Goal: Feedback & Contribution: Leave review/rating

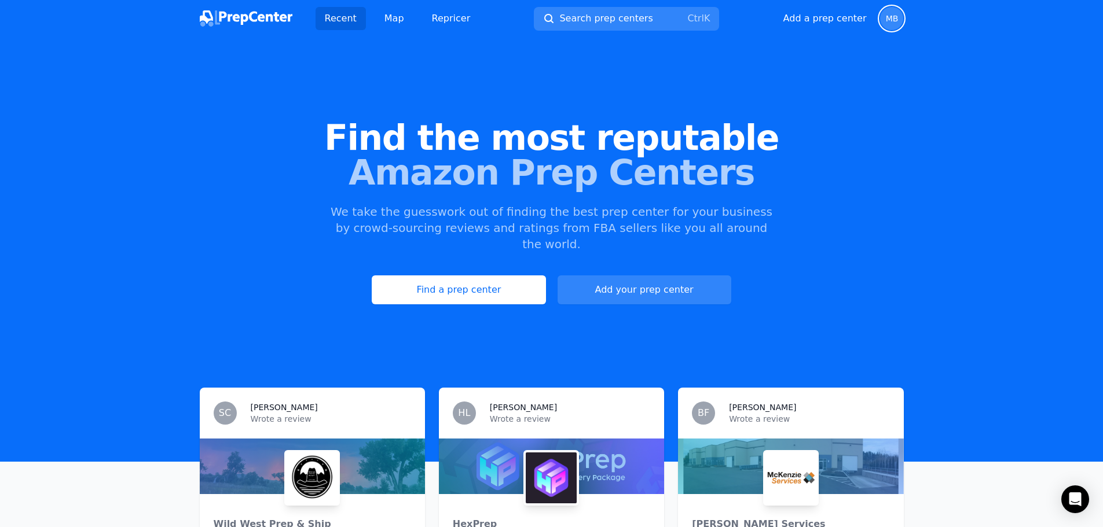
click at [900, 16] on span "MB" at bounding box center [891, 18] width 23 height 23
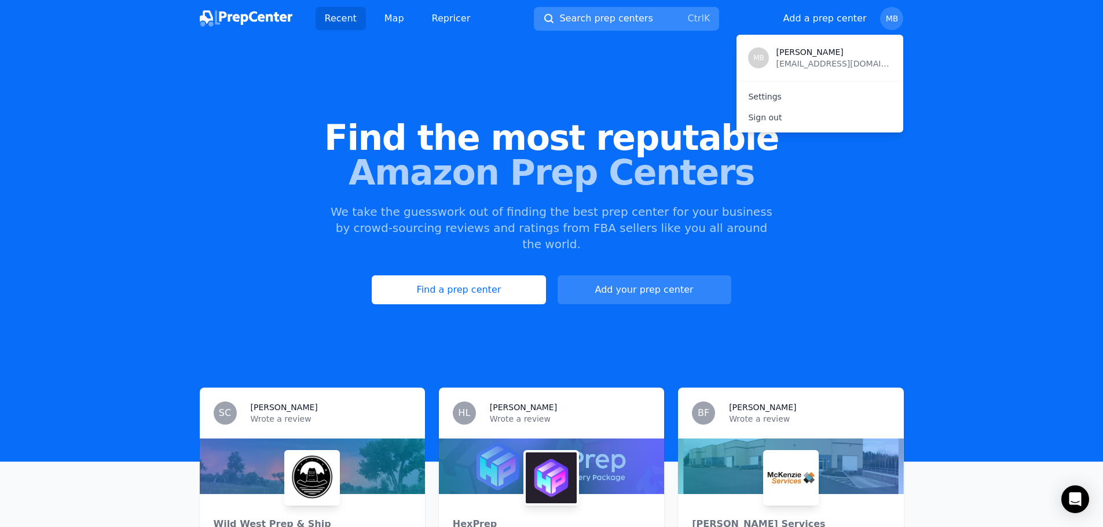
click at [633, 14] on span "Search prep centers" at bounding box center [605, 19] width 93 height 14
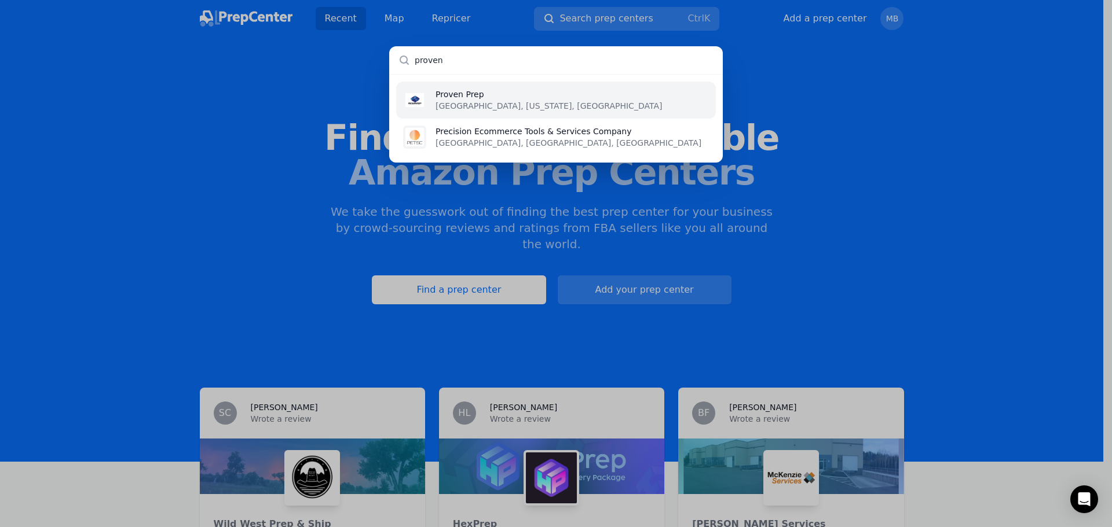
type input "proven"
click at [525, 104] on li "Proven Prep [GEOGRAPHIC_DATA], [US_STATE], [GEOGRAPHIC_DATA]" at bounding box center [556, 100] width 320 height 37
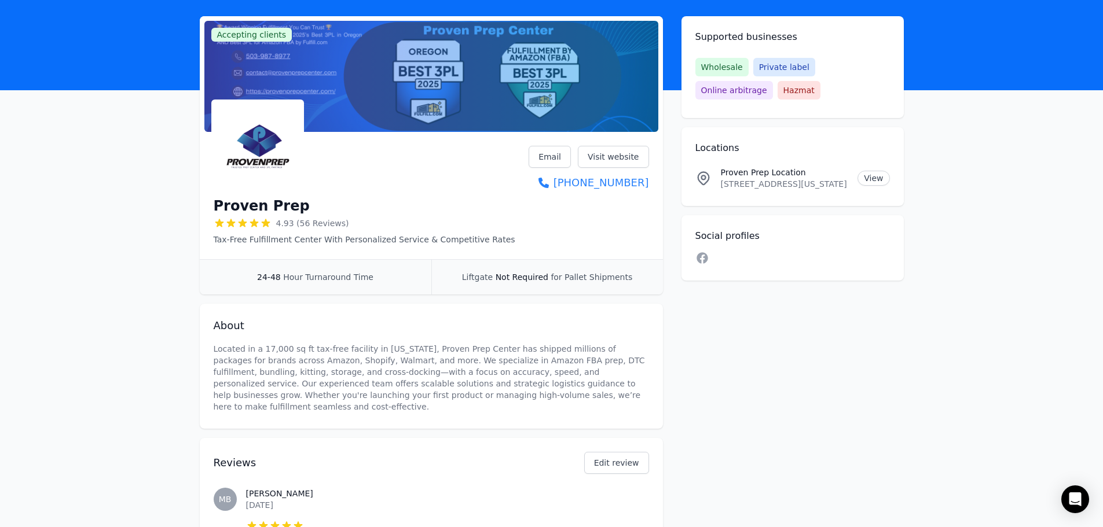
scroll to position [232, 0]
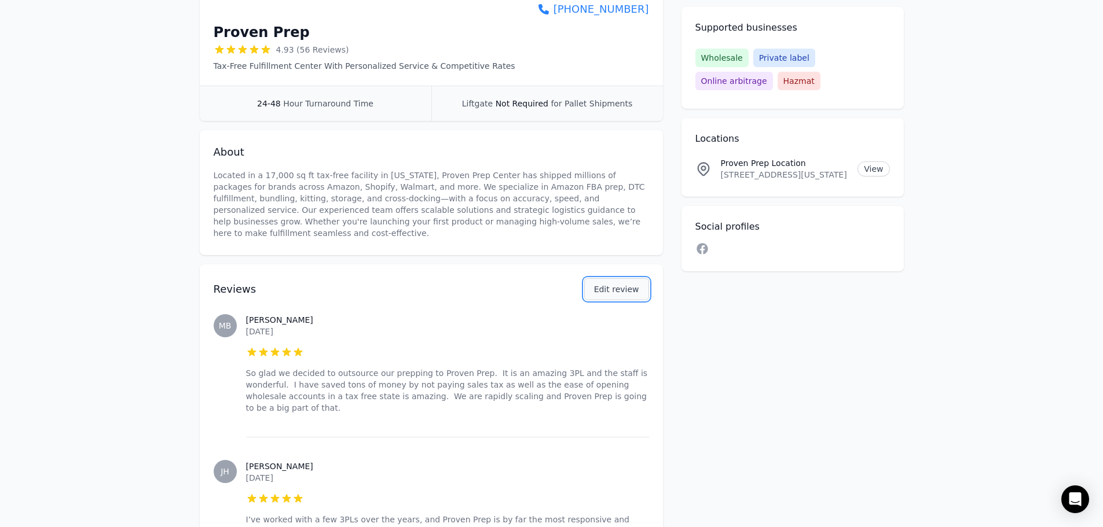
click at [634, 282] on button "Edit review" at bounding box center [616, 289] width 65 height 22
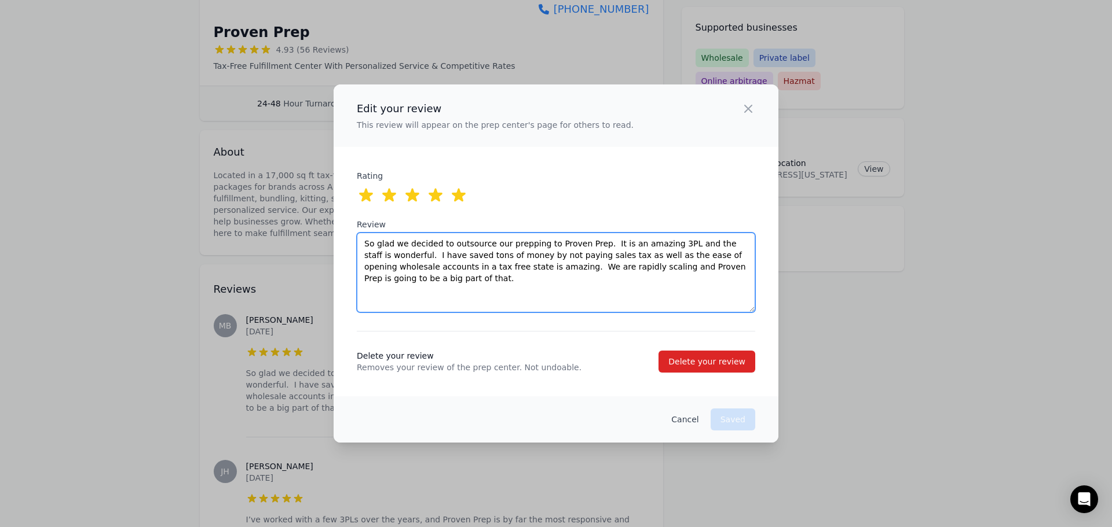
click at [577, 297] on textarea "So glad we decided to outsource our prepping to Proven Prep. It is an amazing 3…" at bounding box center [556, 273] width 398 height 80
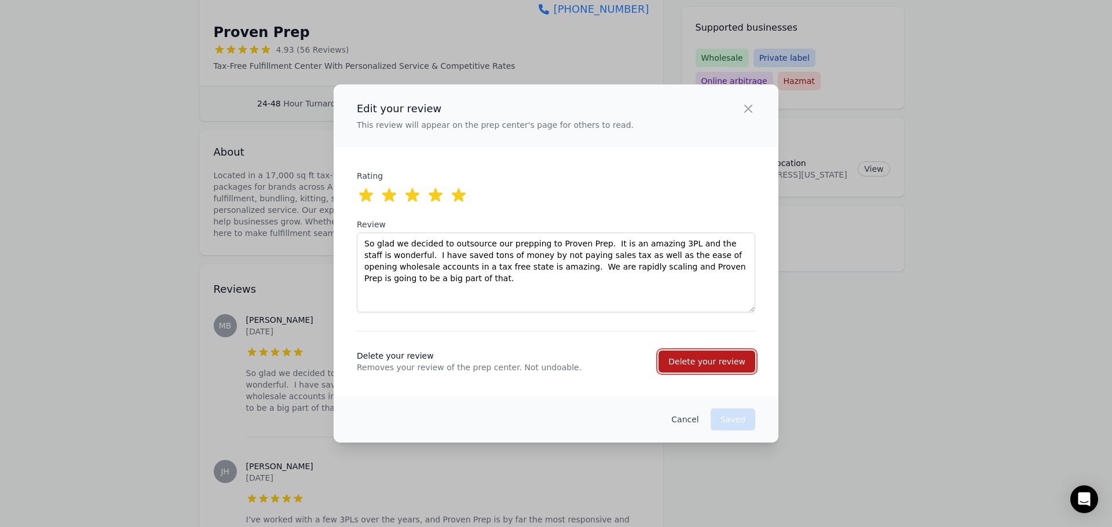
click at [703, 364] on div "Delete your review" at bounding box center [706, 362] width 77 height 12
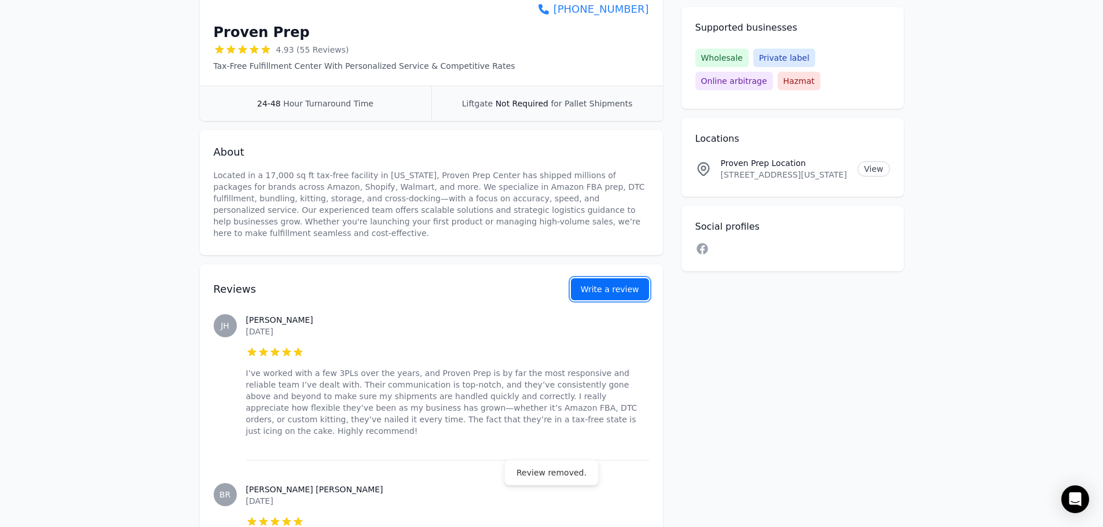
click at [617, 281] on button "Write a review" at bounding box center [610, 289] width 78 height 22
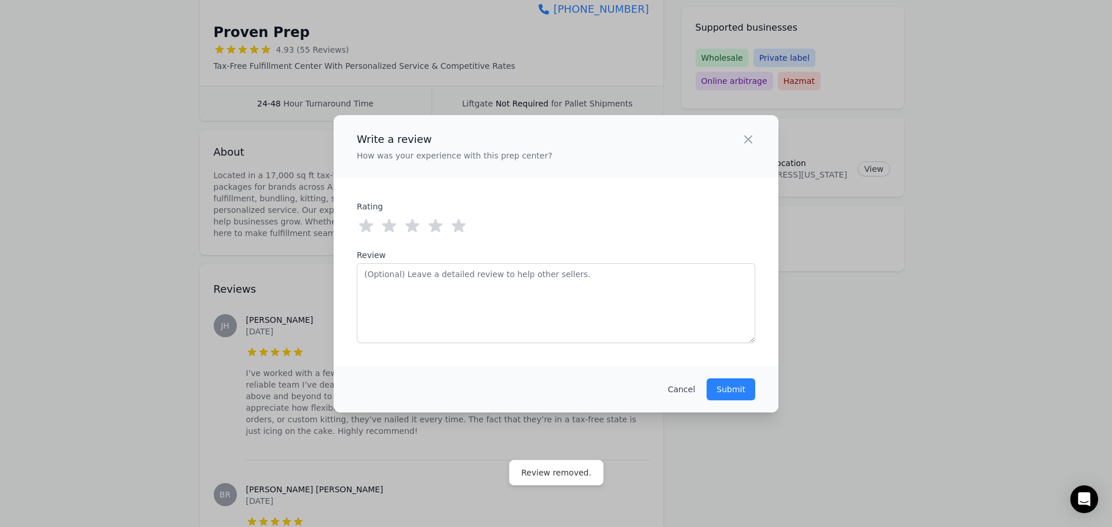
click at [457, 228] on icon at bounding box center [459, 225] width 14 height 13
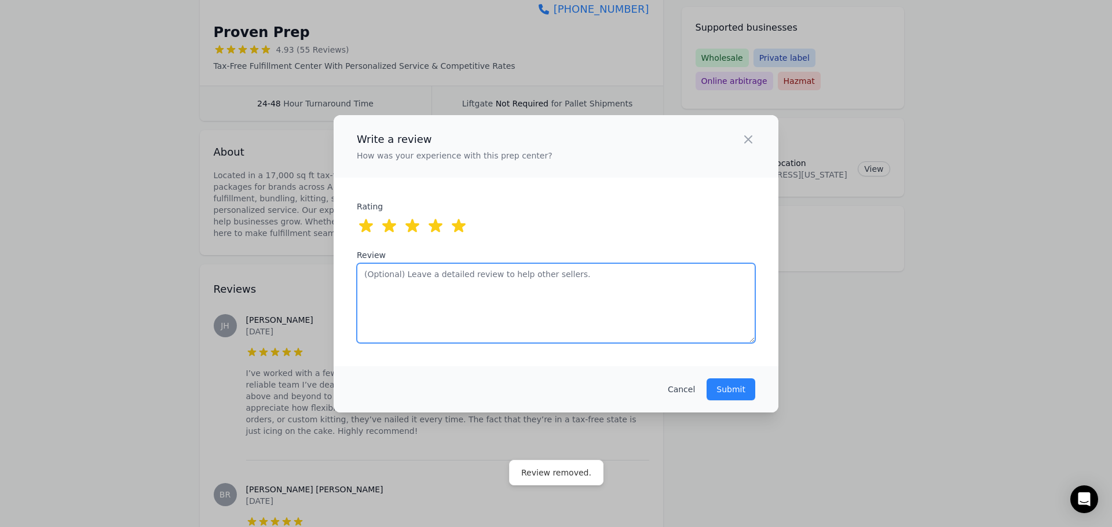
click at [461, 287] on textarea "Review" at bounding box center [556, 303] width 398 height 80
paste textarea "So glad we decided to outsource our prepping to Proven Prep. It is an amazing 3…"
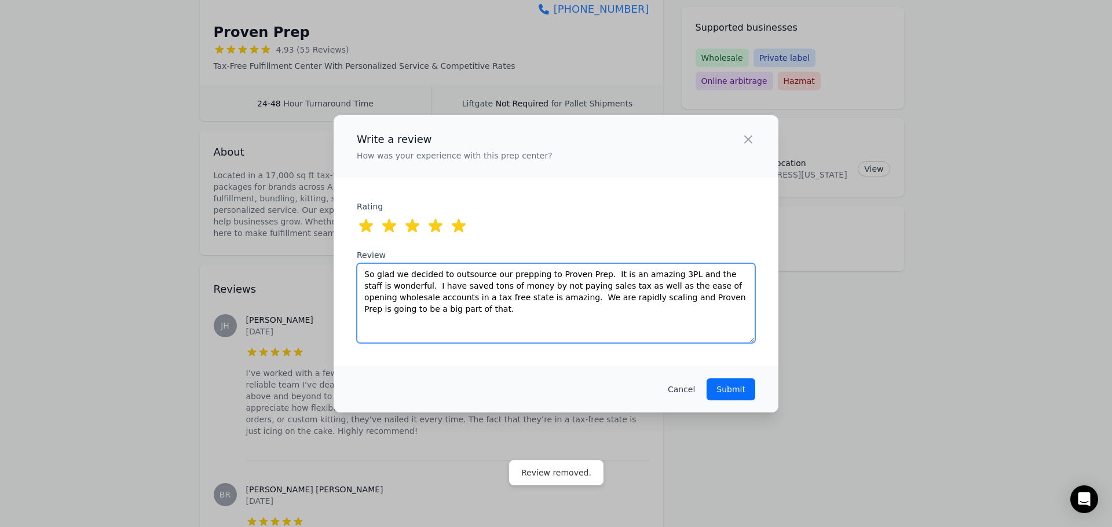
type textarea "So glad we decided to outsource our prepping to Proven Prep. It is an amazing 3…"
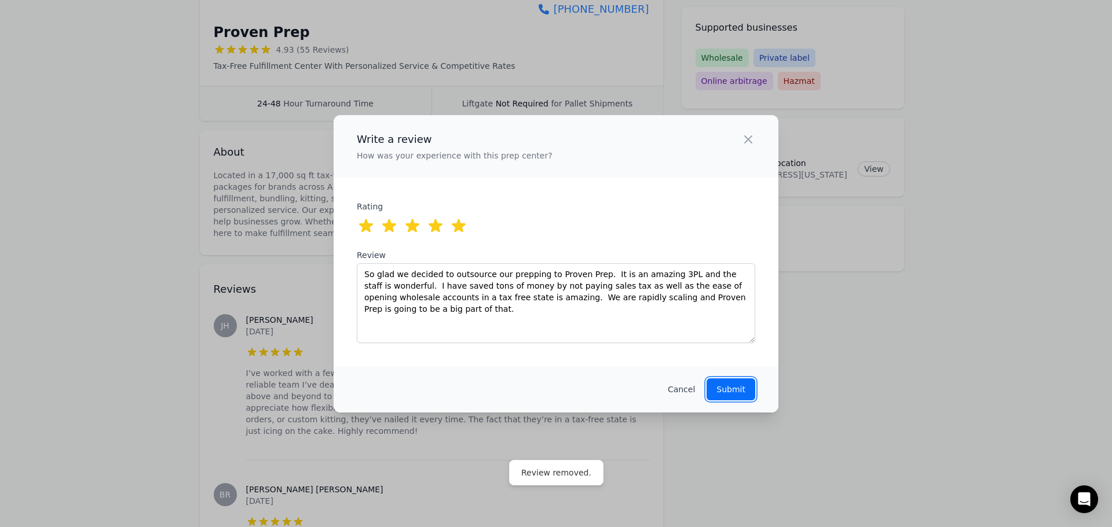
click at [740, 389] on p "Submit" at bounding box center [730, 390] width 29 height 12
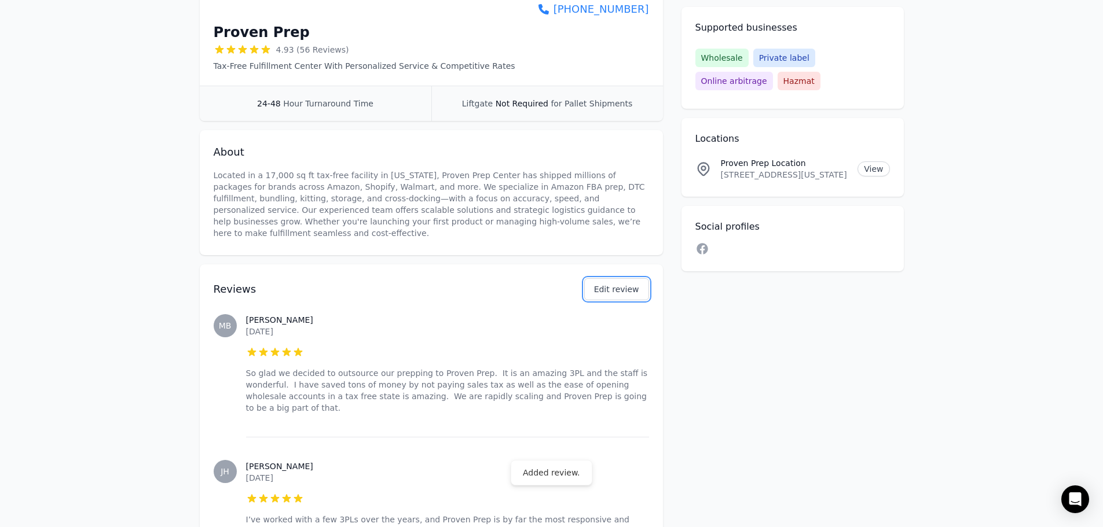
scroll to position [0, 0]
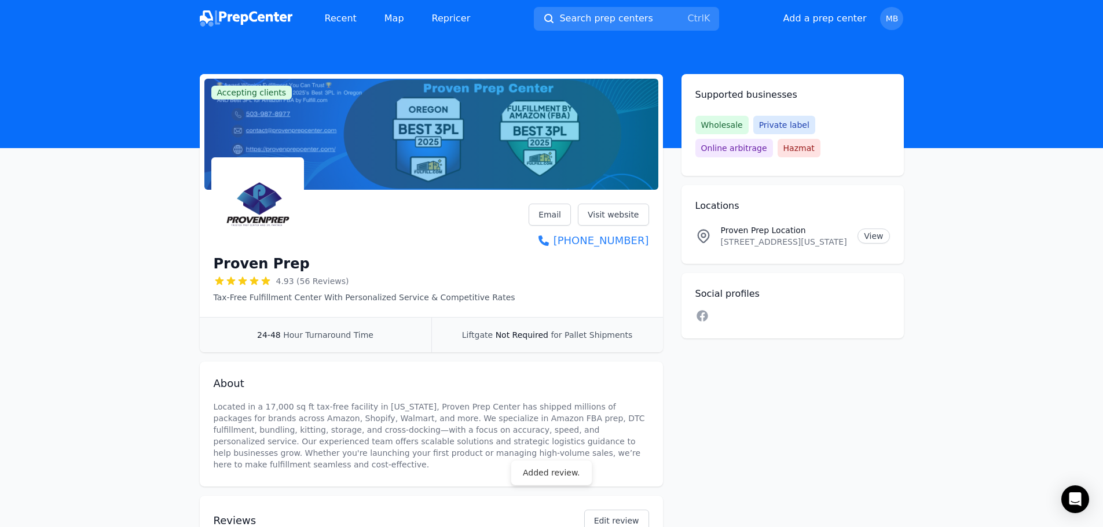
click at [247, 24] on img at bounding box center [246, 18] width 93 height 16
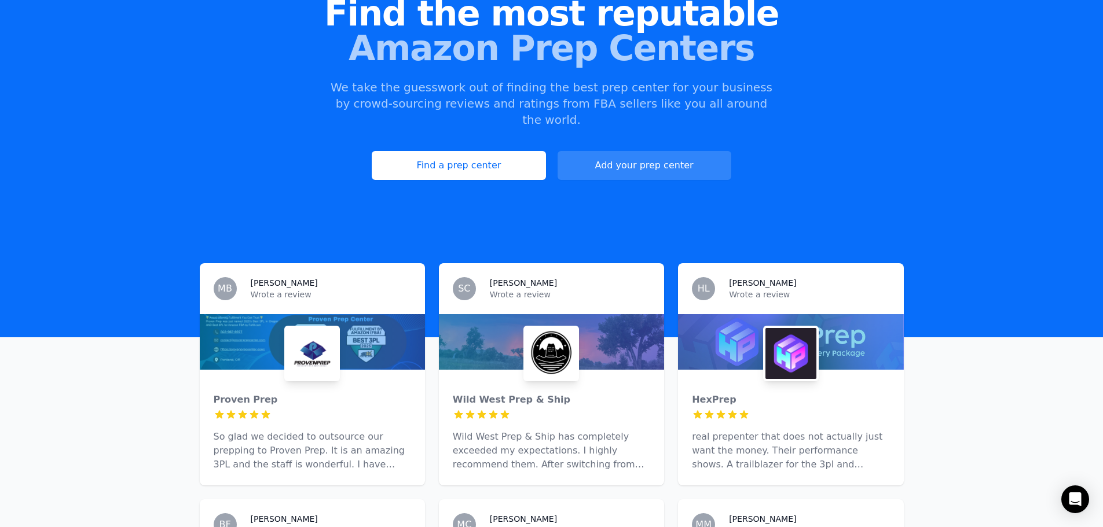
scroll to position [116, 0]
